Goal: Check status: Check status

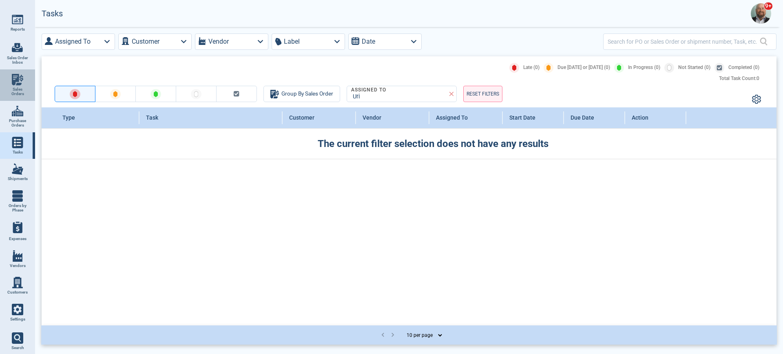
click at [20, 83] on img at bounding box center [17, 79] width 11 height 11
select select "50"
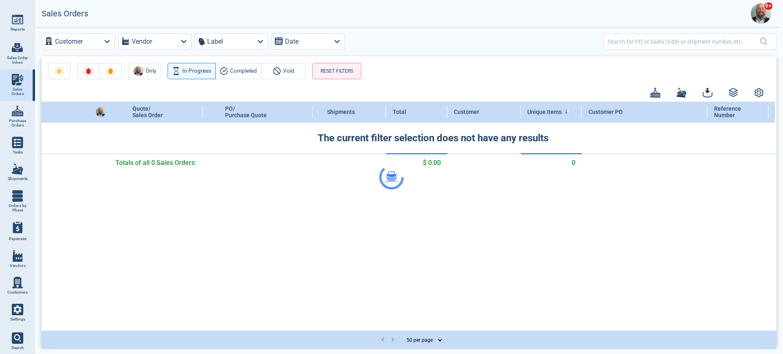
click at [619, 50] on div at bounding box center [391, 177] width 783 height 354
click at [624, 46] on div at bounding box center [391, 177] width 783 height 354
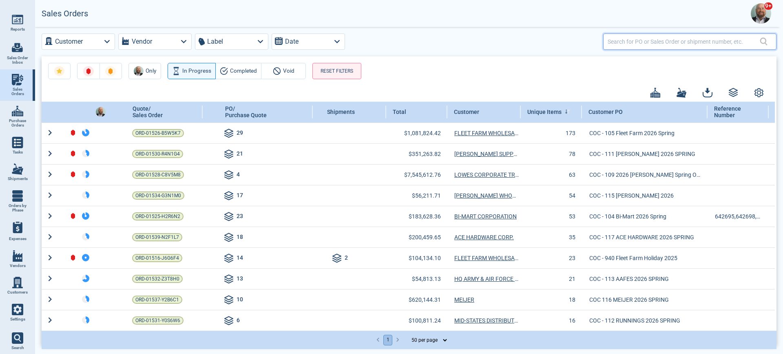
click at [630, 38] on input "text" at bounding box center [684, 41] width 152 height 12
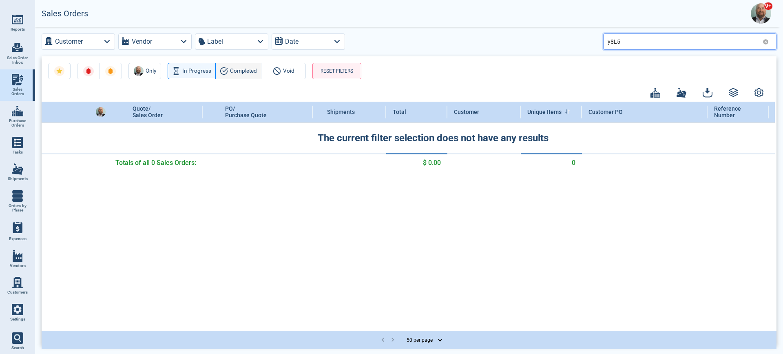
type input "y8L5"
click at [245, 69] on span "Completed" at bounding box center [243, 71] width 27 height 10
click at [430, 65] on div "Only In Progress Completed Void RESET FILTERS" at bounding box center [409, 67] width 735 height 23
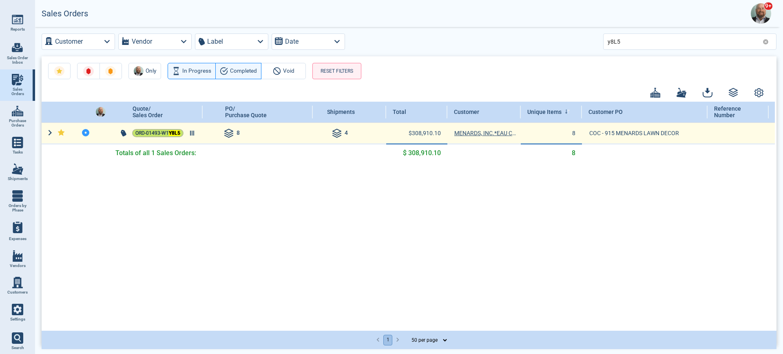
click at [166, 134] on span "ORD-01493-W1 Y8L5" at bounding box center [157, 133] width 45 height 8
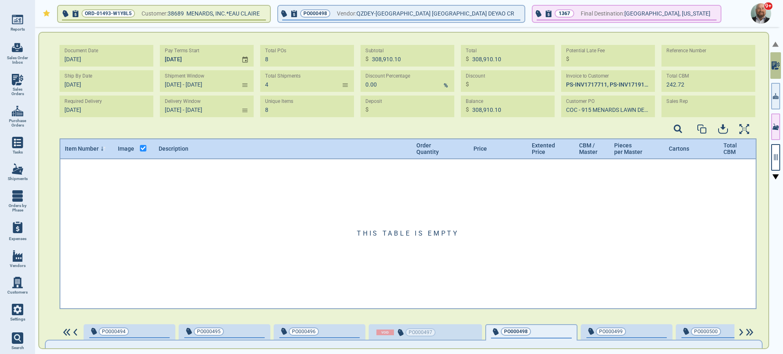
type input "[DATE] - [DATE]"
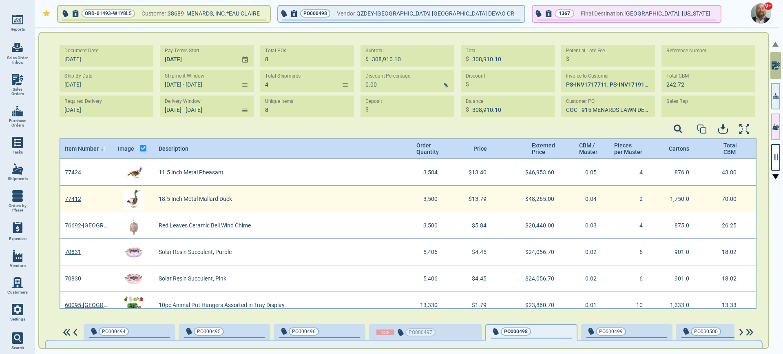
scroll to position [90, 0]
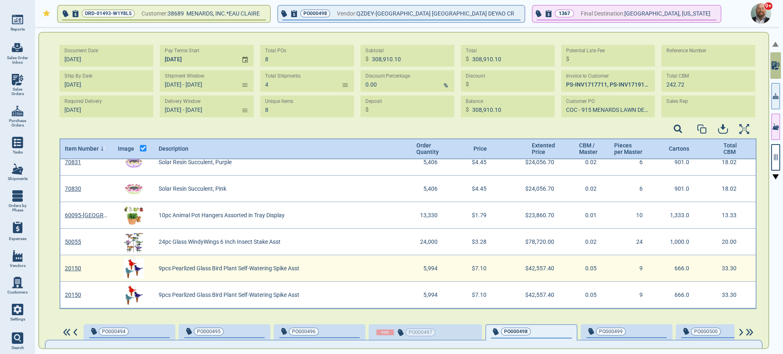
click at [73, 268] on link "20150" at bounding box center [73, 268] width 16 height 7
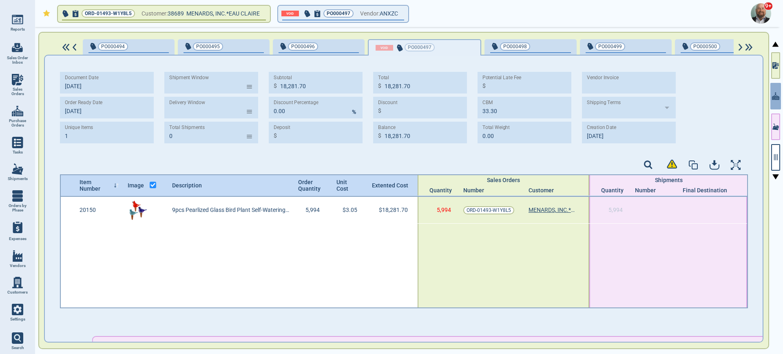
type input "[DATE] -"
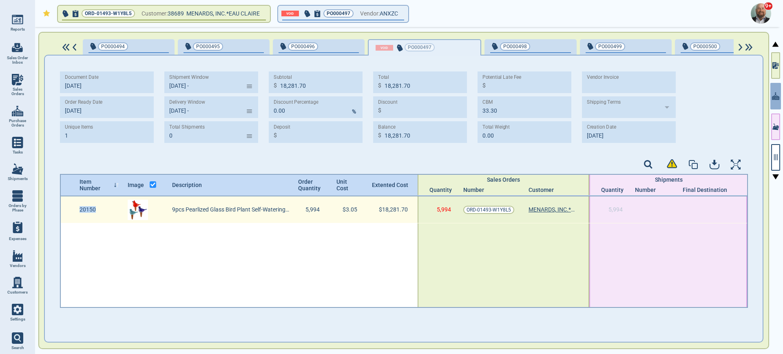
drag, startPoint x: 76, startPoint y: 207, endPoint x: 102, endPoint y: 206, distance: 26.5
click at [102, 206] on div "20150" at bounding box center [99, 209] width 48 height 27
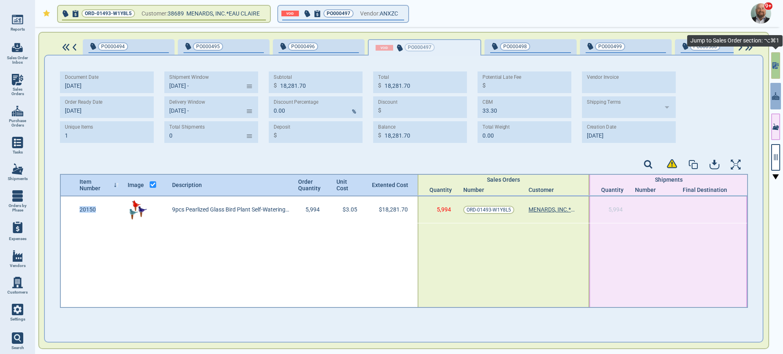
click at [774, 71] on button "button" at bounding box center [775, 65] width 9 height 27
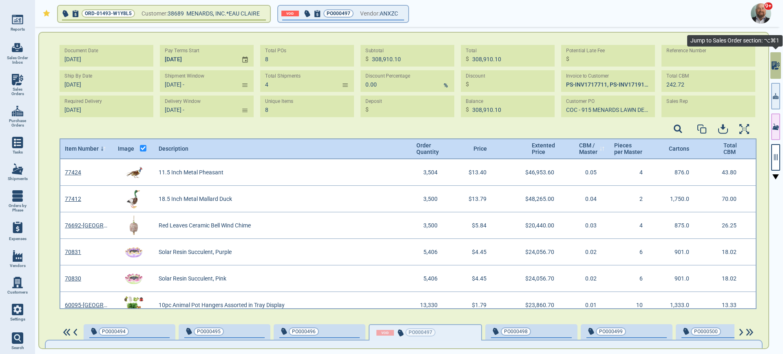
scroll to position [147, 694]
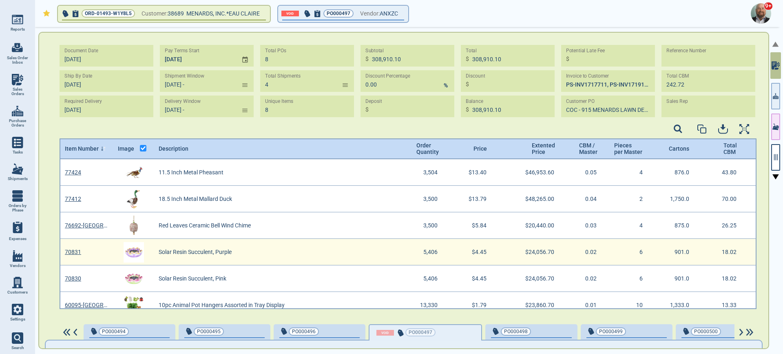
type input "[DATE] - [DATE]"
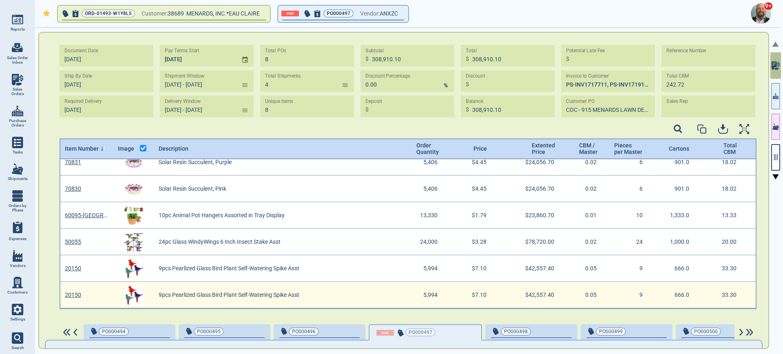
click at [76, 292] on link "20150" at bounding box center [73, 294] width 16 height 7
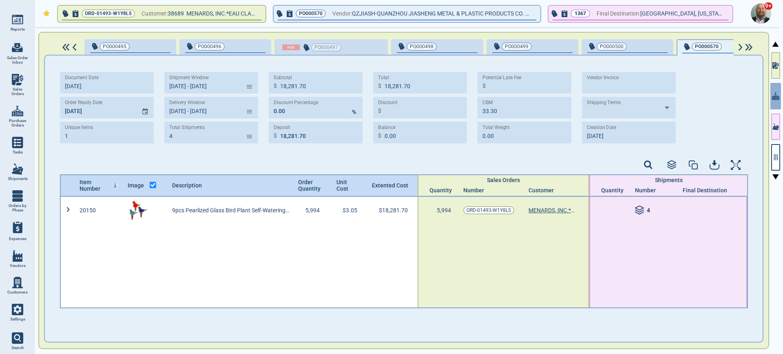
type input "[DATE] - [DATE]"
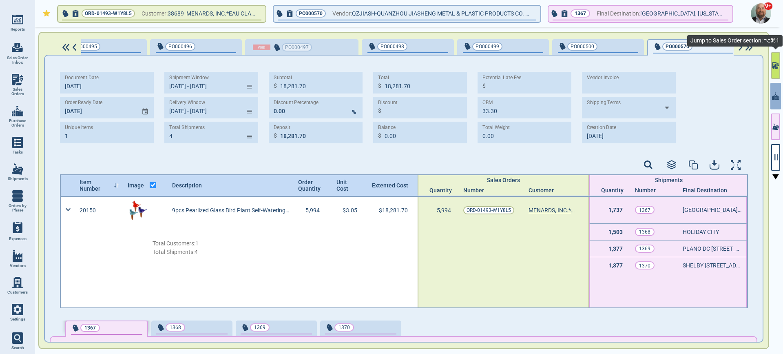
click at [772, 71] on button "button" at bounding box center [775, 65] width 9 height 27
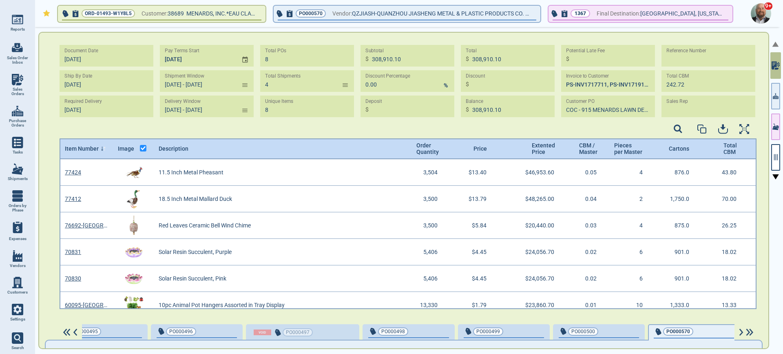
scroll to position [0, 107]
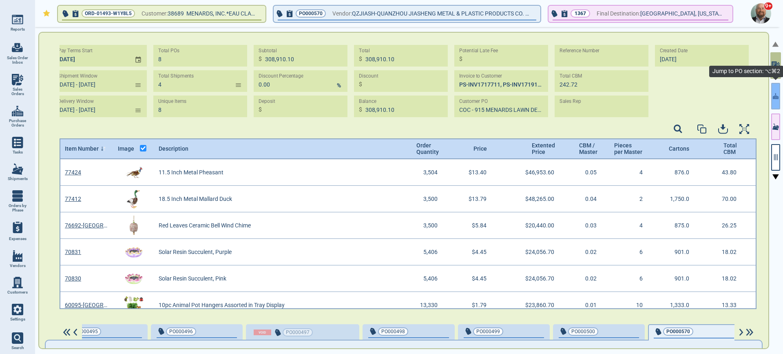
click at [774, 108] on button "button" at bounding box center [775, 96] width 9 height 27
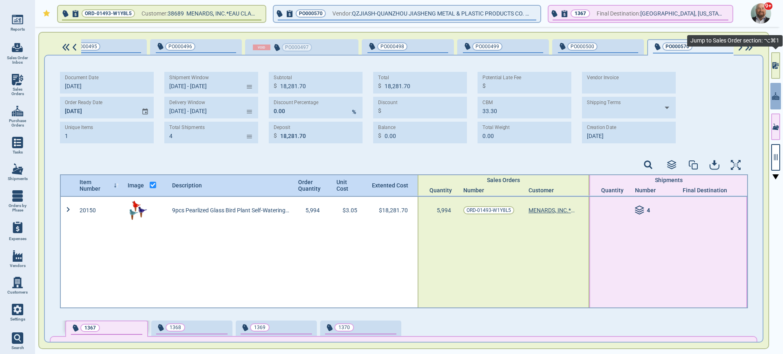
click at [772, 71] on button "button" at bounding box center [775, 65] width 9 height 27
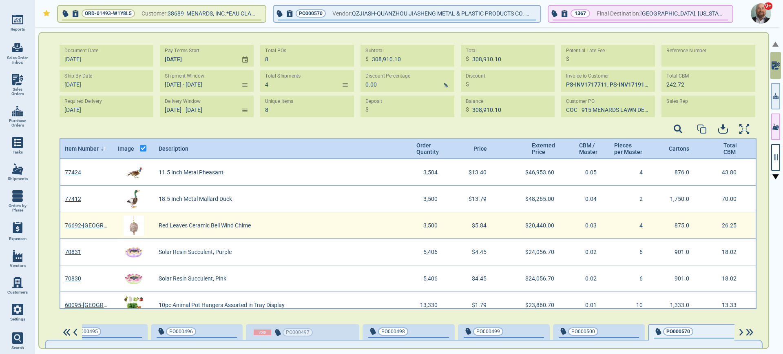
scroll to position [90, 0]
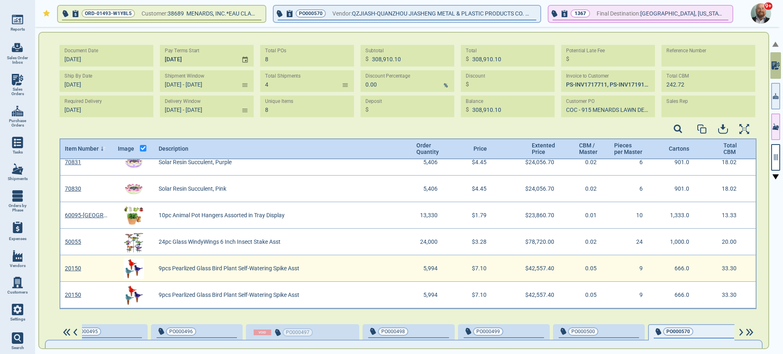
click at [75, 265] on link "20150" at bounding box center [73, 268] width 16 height 7
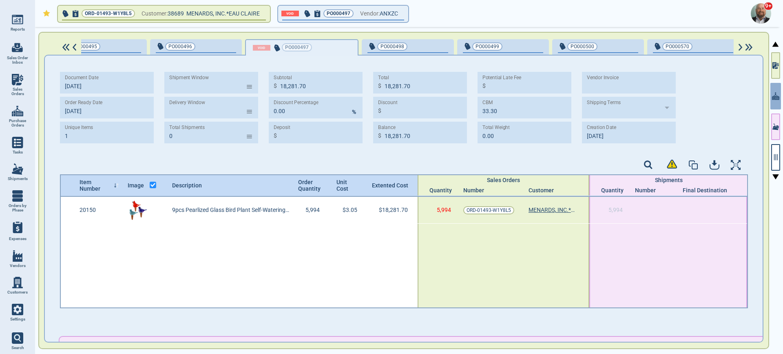
type input "[DATE] -"
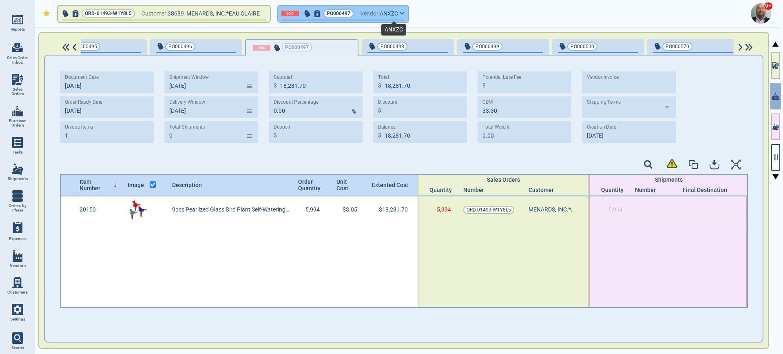
scroll to position [0, 0]
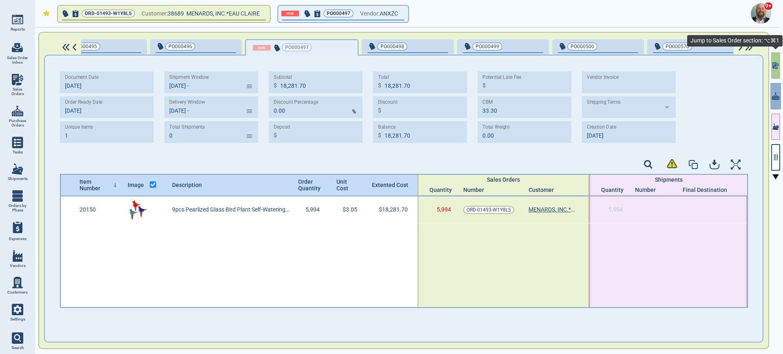
click at [776, 68] on icon "button" at bounding box center [775, 68] width 3 height 2
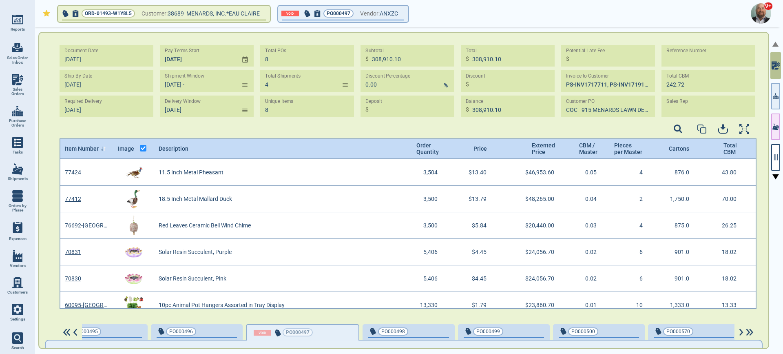
scroll to position [147, 694]
type input "[DATE] - [DATE]"
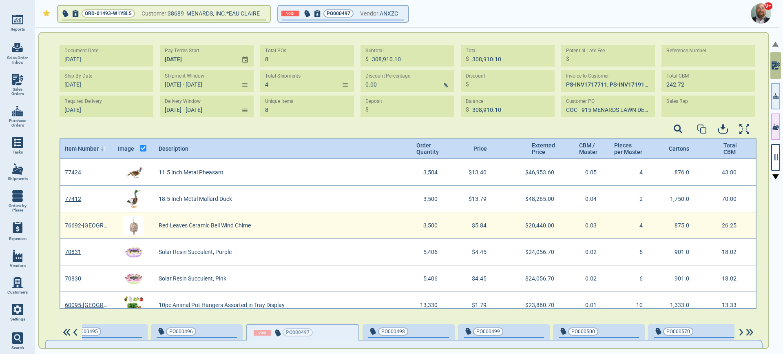
scroll to position [90, 0]
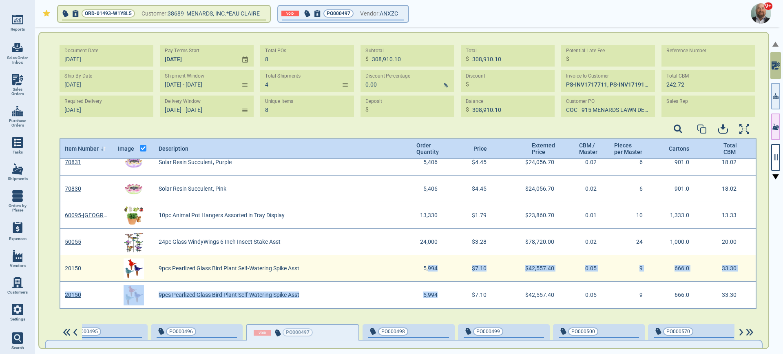
drag, startPoint x: 429, startPoint y: 298, endPoint x: 421, endPoint y: 267, distance: 31.5
click at [421, 267] on div "76692-MN Red Leaves Ceramic Bell Wind Chime 3,500 $5.84 $20,440.00 0.03 4 875.0…" at bounding box center [407, 188] width 695 height 239
drag, startPoint x: 469, startPoint y: 286, endPoint x: 469, endPoint y: 269, distance: 17.5
click at [469, 269] on div "76692-MN Red Leaves Ceramic Bell Wind Chime 3,500 $5.84 $20,440.00 0.03 4 875.0…" at bounding box center [407, 188] width 695 height 239
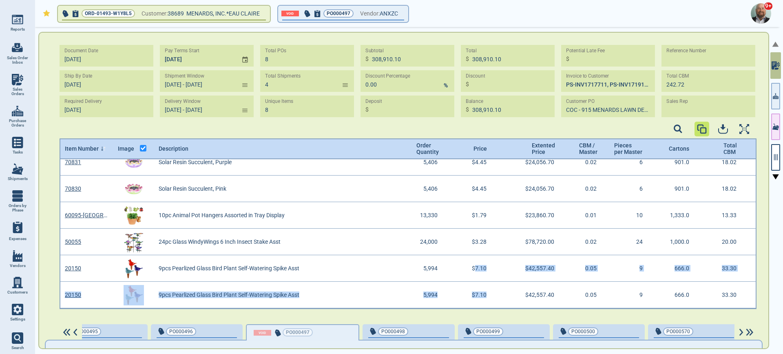
click at [702, 126] on icon "button" at bounding box center [702, 129] width 10 height 10
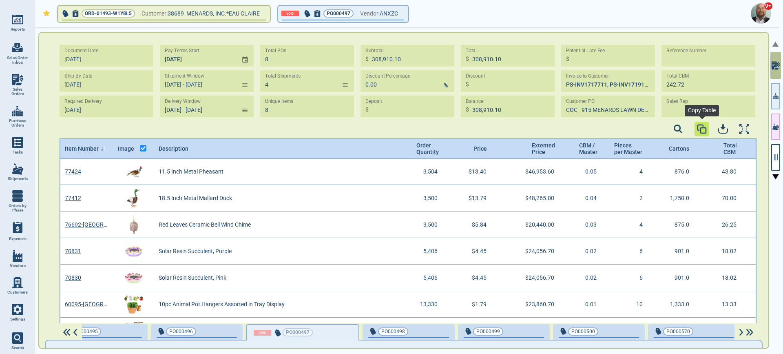
scroll to position [1, 0]
copy div "7.10 $42,557.40 0.05 9 666.0 33.30 20150 9pcs Pearlized Glass Bird Plant Self-W…"
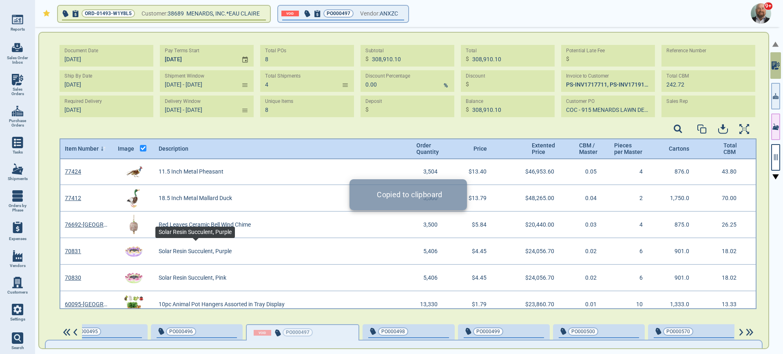
scroll to position [90, 0]
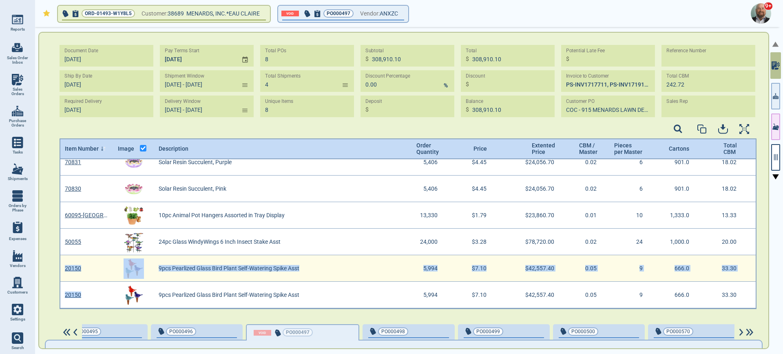
drag, startPoint x: 92, startPoint y: 297, endPoint x: 75, endPoint y: 260, distance: 40.7
click at [75, 260] on div "76692-MN Red Leaves Ceramic Bell Wind Chime 3,500 $5.84 $20,440.00 0.03 4 875.0…" at bounding box center [407, 188] width 695 height 239
